Goal: Information Seeking & Learning: Learn about a topic

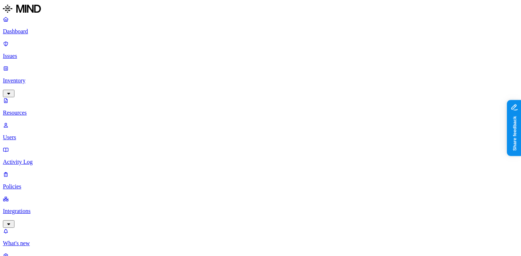
scroll to position [99, 0]
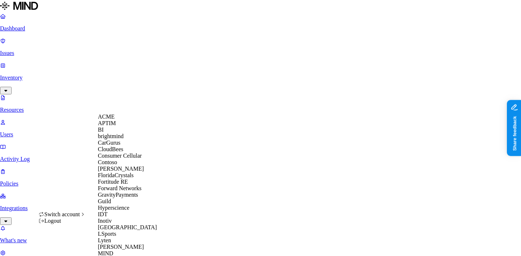
click at [120, 120] on div "ACME" at bounding box center [133, 117] width 70 height 7
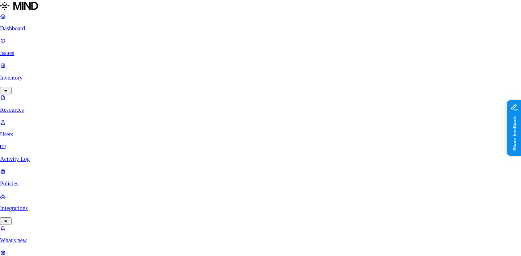
scroll to position [13, 0]
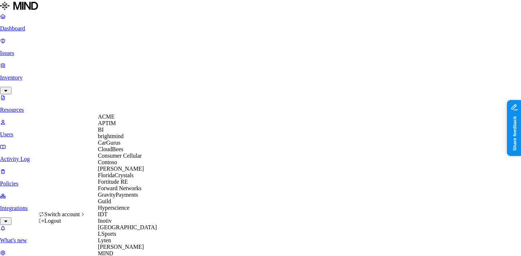
click at [127, 153] on div "CloudBees" at bounding box center [133, 149] width 70 height 7
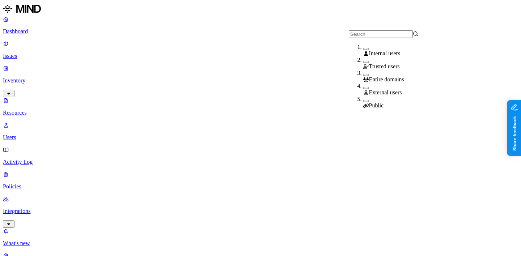
click at [380, 102] on span "Public" at bounding box center [376, 105] width 15 height 6
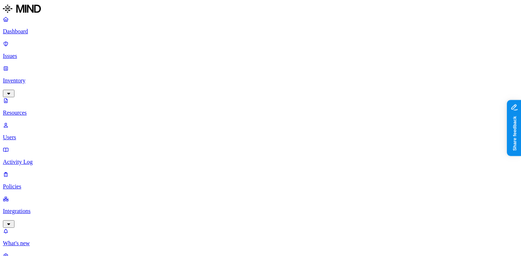
scroll to position [124, 0]
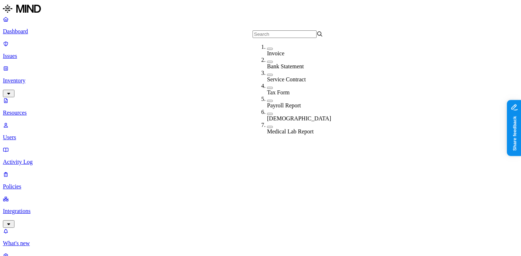
click at [272, 52] on div "Invoice" at bounding box center [302, 53] width 71 height 7
click at [272, 52] on div "Invoice" at bounding box center [302, 54] width 71 height 7
click at [273, 61] on div "Bank Statement" at bounding box center [302, 63] width 71 height 13
click at [273, 64] on div "Bank Statement" at bounding box center [302, 67] width 71 height 7
click at [273, 80] on div "Service Contract" at bounding box center [302, 79] width 71 height 7
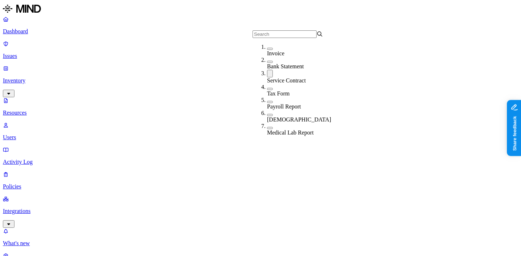
click at [273, 80] on div "Service Contract" at bounding box center [302, 80] width 71 height 7
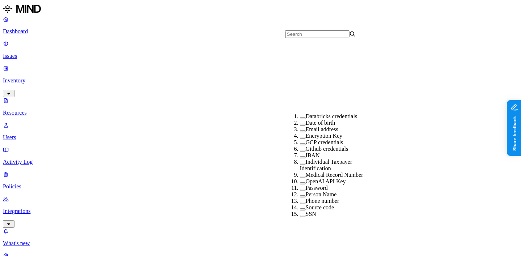
scroll to position [128, 0]
click at [310, 172] on label "Medical Record Number" at bounding box center [334, 175] width 57 height 6
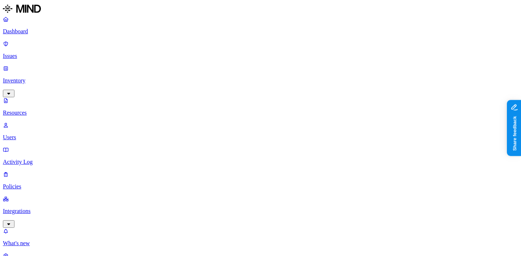
scroll to position [119, 0]
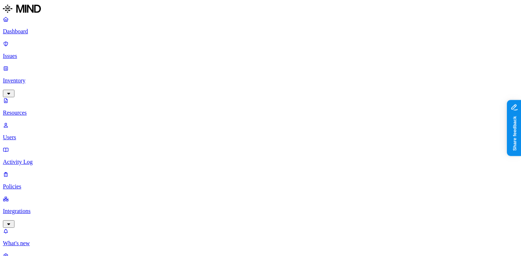
scroll to position [205, 0]
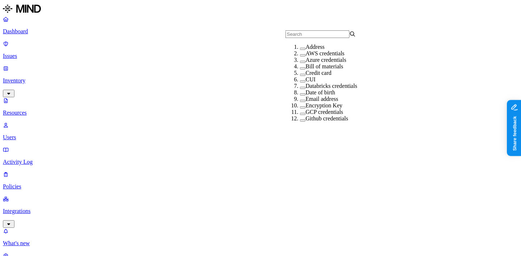
scroll to position [170, 0]
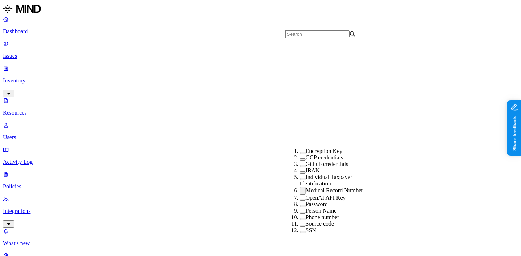
click at [306, 187] on label "Medical Record Number" at bounding box center [334, 190] width 57 height 6
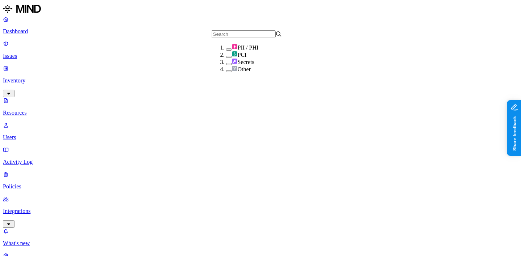
click at [256, 65] on div "Secrets" at bounding box center [261, 61] width 71 height 7
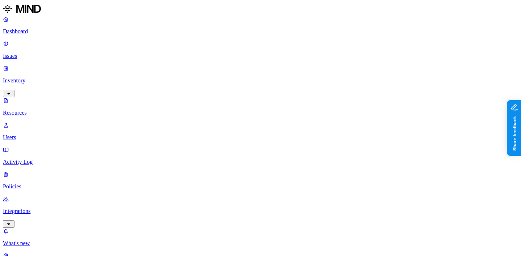
click at [33, 164] on nav "Dashboard Issues Inventory Resources Users Activity Log Policies Integrations W…" at bounding box center [260, 143] width 515 height 255
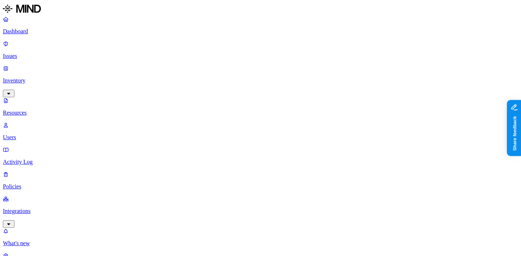
scroll to position [301, 0]
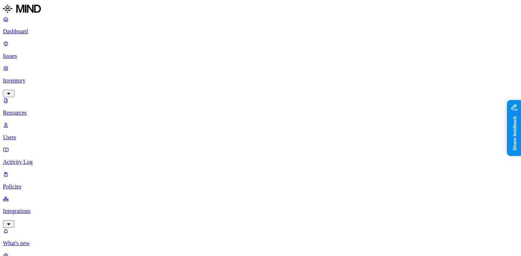
click at [44, 35] on p "Dashboard" at bounding box center [260, 31] width 515 height 7
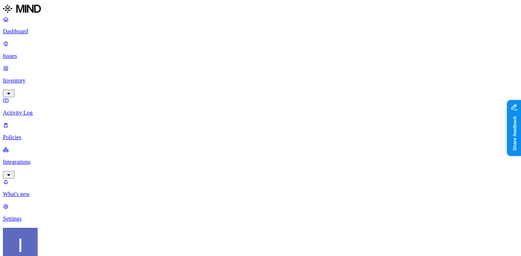
scroll to position [3, 0]
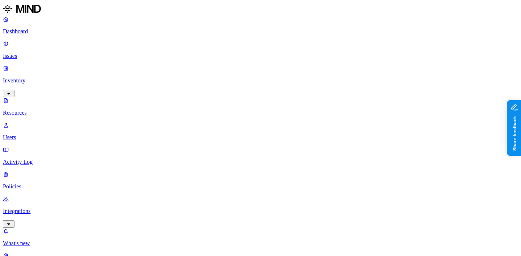
scroll to position [126, 0]
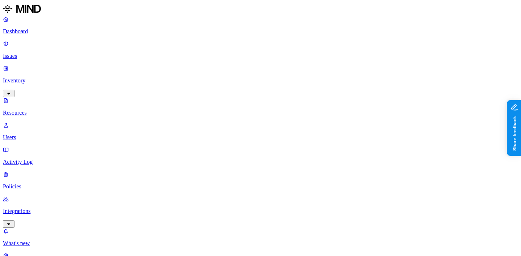
scroll to position [27, 0]
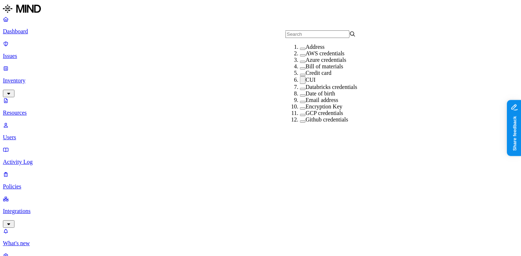
click at [309, 84] on div "CUI" at bounding box center [335, 80] width 71 height 8
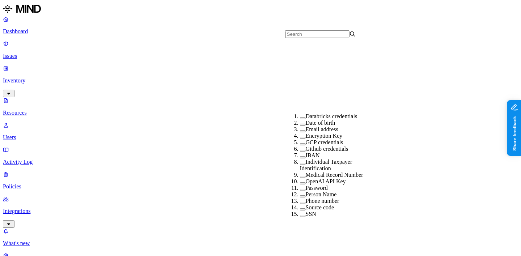
scroll to position [124, 0]
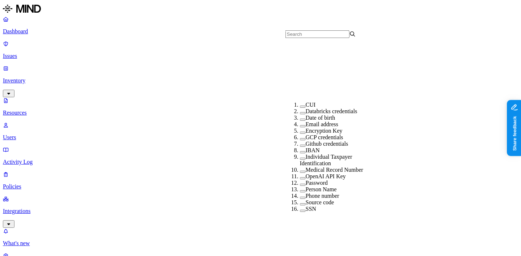
click at [300, 167] on div "Medical Record Number" at bounding box center [335, 170] width 71 height 7
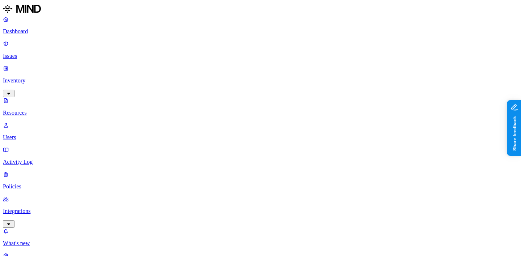
scroll to position [85, 0]
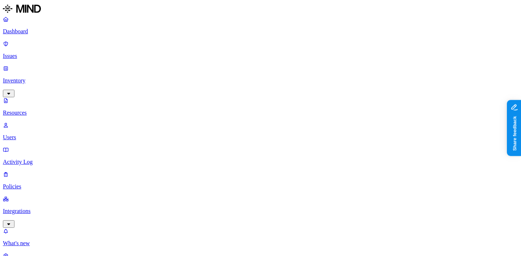
scroll to position [126, 0]
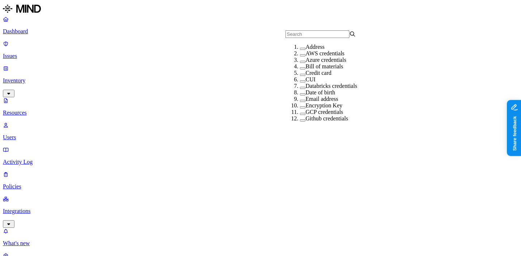
click at [306, 82] on label "CUI" at bounding box center [311, 79] width 10 height 6
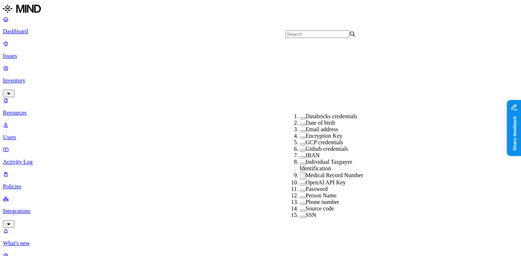
scroll to position [119, 0]
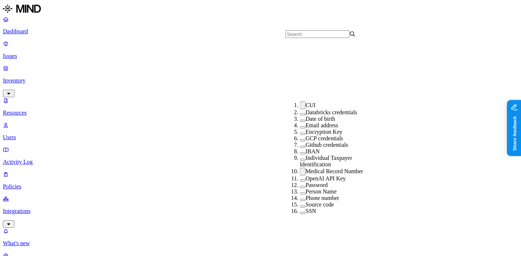
click at [306, 168] on label "Medical Record Number" at bounding box center [334, 171] width 57 height 6
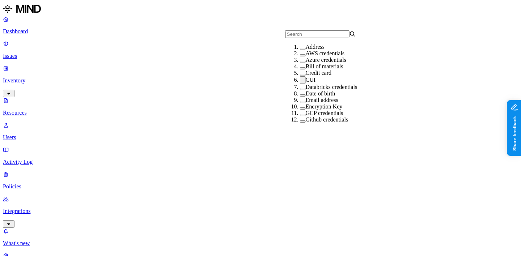
click at [306, 83] on label "CUI" at bounding box center [311, 80] width 10 height 6
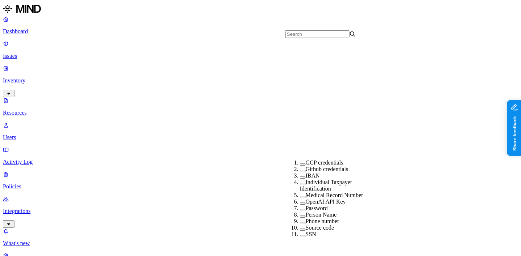
scroll to position [175, 0]
click at [316, 205] on label "Password" at bounding box center [317, 208] width 22 height 6
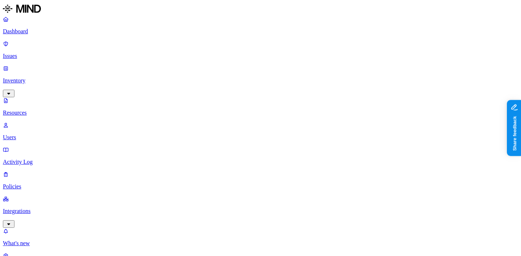
scroll to position [69, 0]
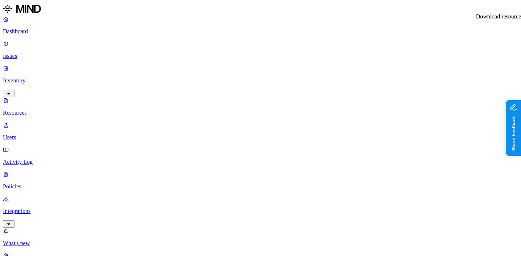
click at [56, 182] on nav "Dashboard Issues Inventory Resources Users Activity Log Policies Integrations W…" at bounding box center [260, 143] width 515 height 255
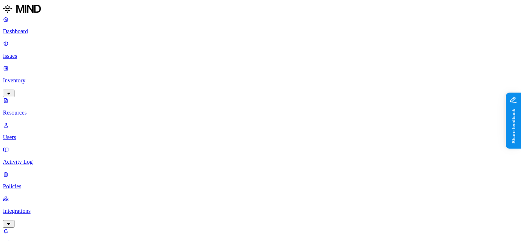
scroll to position [273, 0]
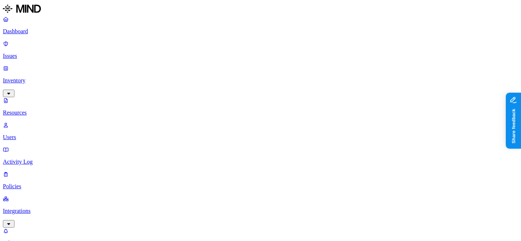
scroll to position [183, 0]
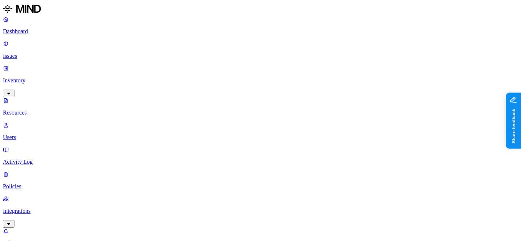
scroll to position [133, 0]
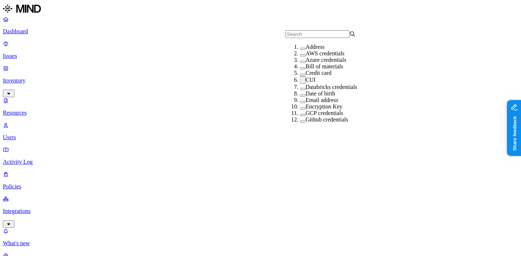
click at [306, 84] on div "CUI" at bounding box center [335, 80] width 71 height 8
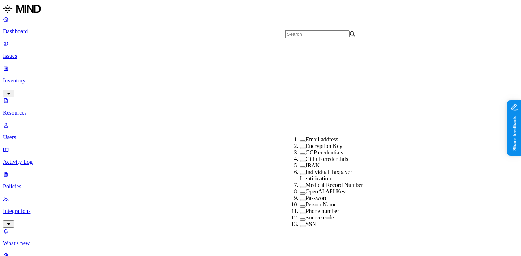
scroll to position [157, 0]
click at [328, 195] on div "Password" at bounding box center [335, 198] width 71 height 7
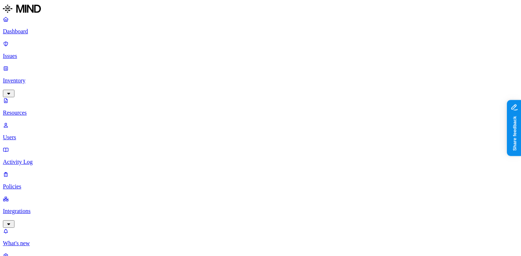
scroll to position [0, 0]
